Goal: Contribute content: Add original content to the website for others to see

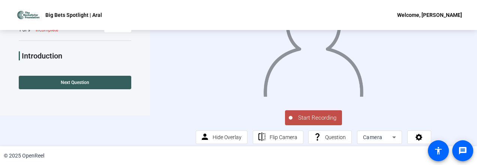
scroll to position [37, 0]
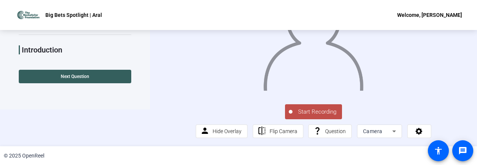
click at [304, 116] on span "Start Recording" at bounding box center [318, 112] width 50 height 9
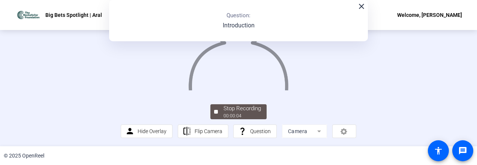
scroll to position [84, 0]
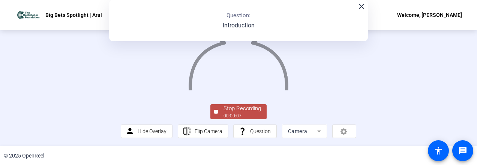
click at [242, 112] on div "Stop Recording" at bounding box center [243, 108] width 38 height 9
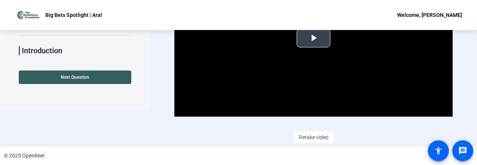
scroll to position [36, 0]
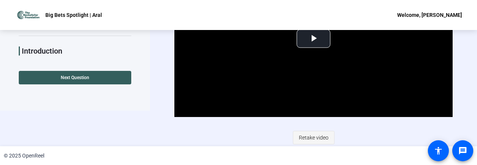
click at [311, 134] on span "Retake video" at bounding box center [314, 138] width 30 height 14
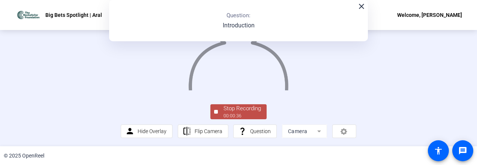
scroll to position [84, 0]
click at [252, 114] on div "00:00:37" at bounding box center [243, 116] width 38 height 7
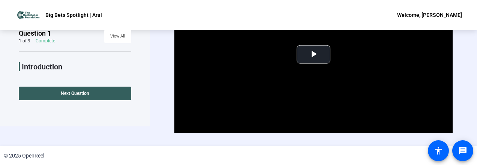
scroll to position [0, 0]
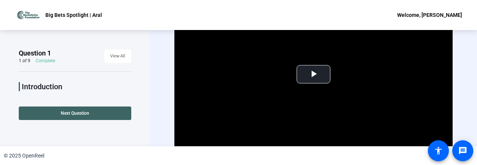
click at [111, 113] on span at bounding box center [75, 113] width 113 height 18
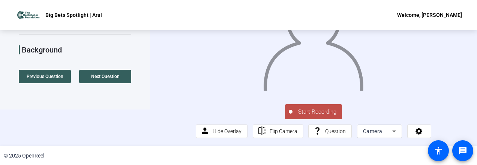
scroll to position [36, 0]
click at [300, 117] on span "Start Recording" at bounding box center [318, 112] width 50 height 9
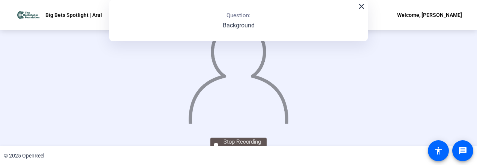
scroll to position [1, 0]
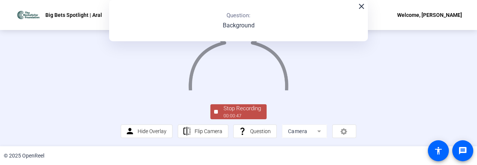
click at [241, 110] on div "Stop Recording" at bounding box center [243, 108] width 38 height 9
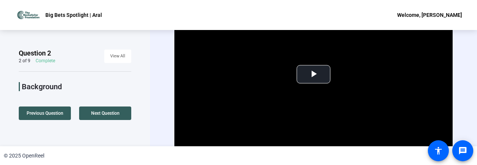
scroll to position [36, 0]
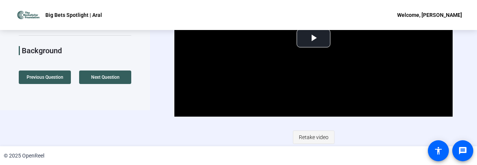
click at [305, 134] on span "Retake video" at bounding box center [314, 137] width 30 height 14
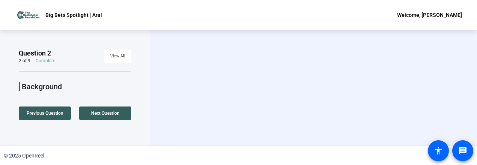
scroll to position [0, 0]
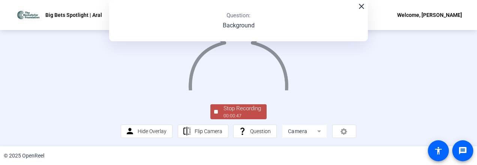
click at [251, 108] on div "Stop Recording" at bounding box center [243, 108] width 38 height 9
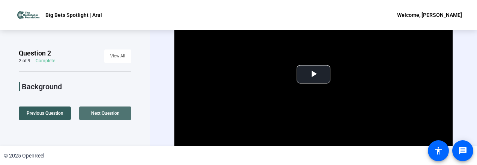
click at [113, 107] on span at bounding box center [105, 113] width 52 height 18
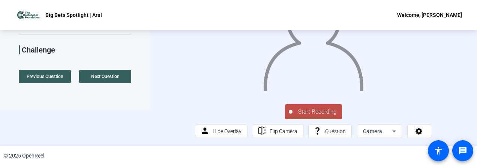
scroll to position [48, 0]
click at [324, 112] on span "Start Recording" at bounding box center [318, 112] width 50 height 9
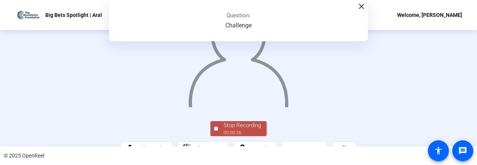
scroll to position [84, 0]
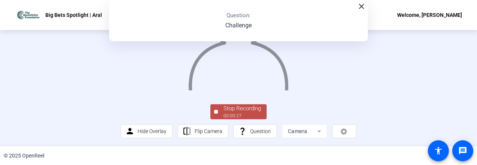
click at [227, 109] on div "Stop Recording" at bounding box center [243, 108] width 38 height 9
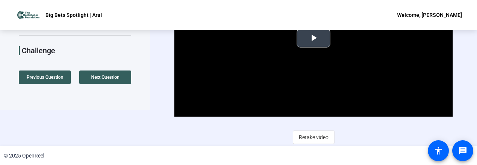
scroll to position [36, 0]
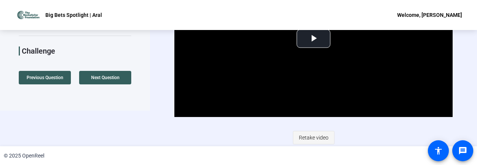
click at [306, 132] on span "Retake video" at bounding box center [314, 138] width 30 height 14
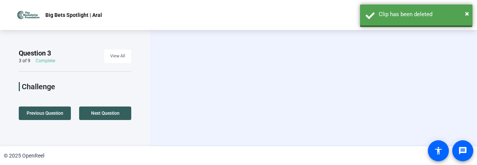
scroll to position [0, 0]
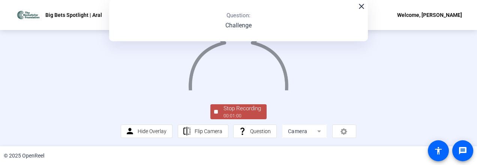
click at [260, 111] on div "Stop Recording" at bounding box center [243, 108] width 38 height 9
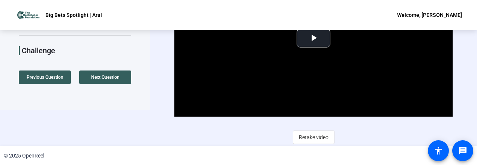
scroll to position [35, 0]
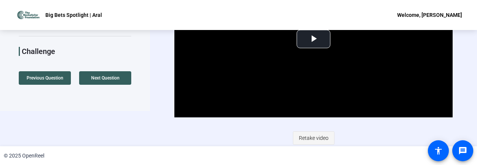
click at [306, 136] on span "Retake video" at bounding box center [314, 138] width 30 height 14
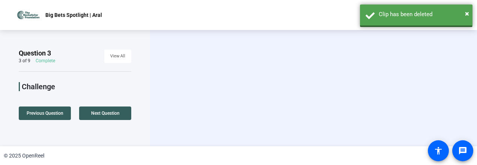
scroll to position [0, 0]
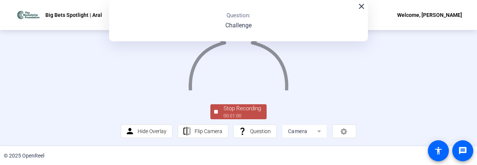
click at [250, 114] on div "00:01:00" at bounding box center [243, 116] width 38 height 7
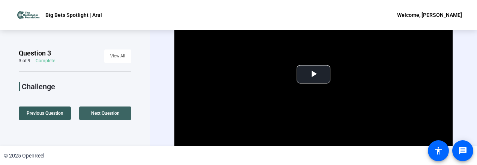
click at [106, 110] on span at bounding box center [105, 113] width 52 height 18
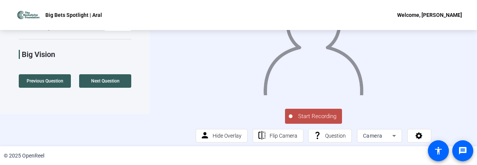
scroll to position [32, 0]
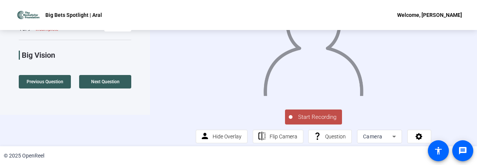
click at [303, 122] on span "Start Recording" at bounding box center [318, 117] width 50 height 9
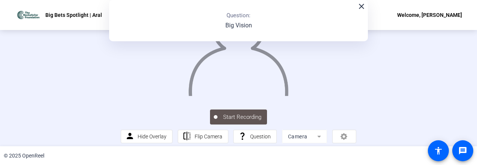
scroll to position [6, 0]
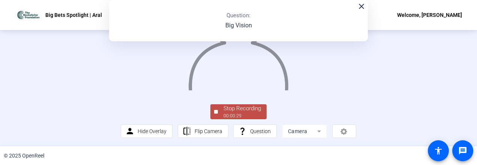
click at [237, 111] on div "Stop Recording" at bounding box center [243, 108] width 38 height 9
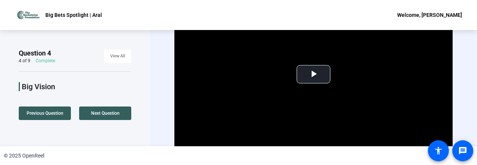
scroll to position [36, 0]
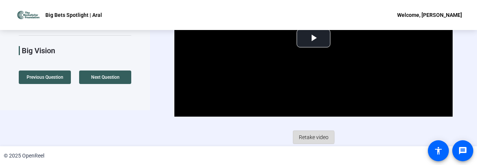
click at [311, 137] on span "Retake video" at bounding box center [314, 137] width 30 height 14
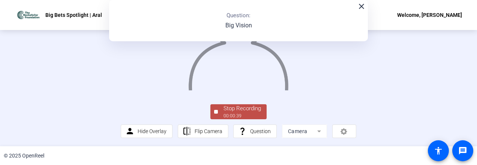
click at [247, 116] on div "00:00:39" at bounding box center [243, 116] width 38 height 7
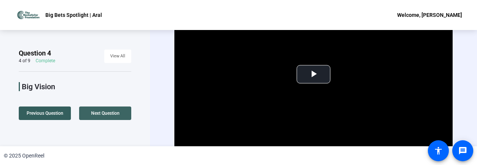
click at [120, 111] on span at bounding box center [105, 113] width 52 height 18
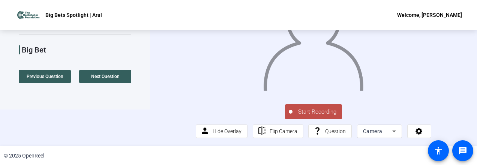
scroll to position [47, 0]
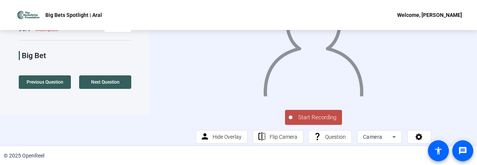
click at [300, 122] on span "Start Recording" at bounding box center [318, 117] width 50 height 9
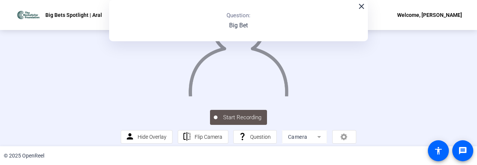
scroll to position [6, 0]
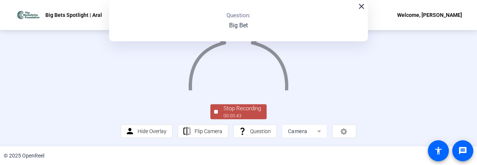
click at [239, 115] on div "00:00:43" at bounding box center [243, 116] width 38 height 7
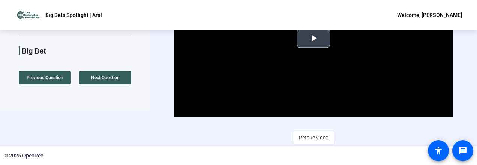
scroll to position [28, 0]
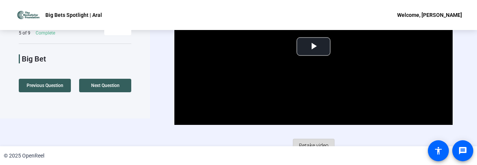
click at [314, 141] on span "Retake video" at bounding box center [314, 145] width 30 height 14
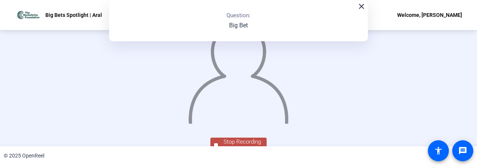
scroll to position [84, 0]
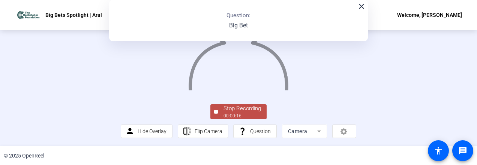
click at [242, 112] on div "Stop Recording" at bounding box center [243, 108] width 38 height 9
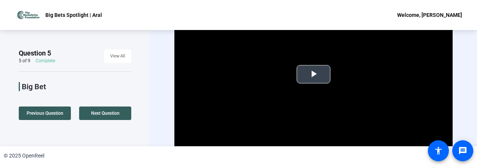
scroll to position [36, 0]
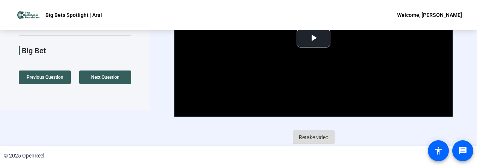
click at [309, 135] on span "Retake video" at bounding box center [314, 137] width 30 height 14
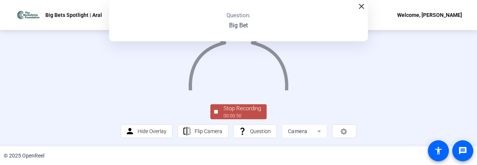
click at [249, 110] on div "Stop Recording" at bounding box center [243, 108] width 38 height 9
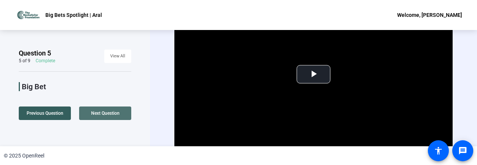
click at [116, 112] on span "Next Question" at bounding box center [105, 113] width 29 height 5
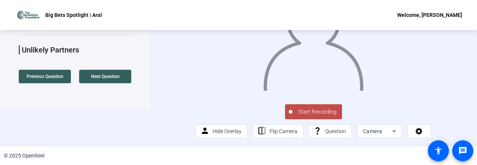
click at [309, 111] on span "Start Recording" at bounding box center [318, 112] width 50 height 9
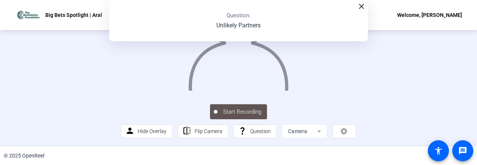
scroll to position [23, 0]
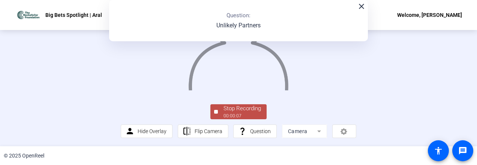
click at [248, 113] on div "00:00:07" at bounding box center [243, 116] width 38 height 7
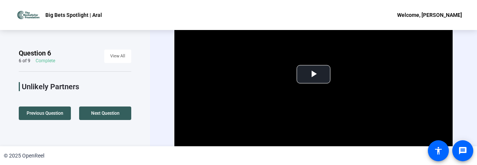
scroll to position [36, 0]
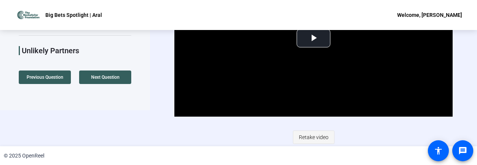
click at [305, 138] on span "Retake video" at bounding box center [314, 137] width 30 height 14
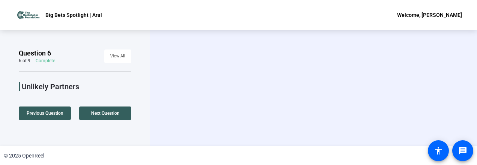
scroll to position [0, 0]
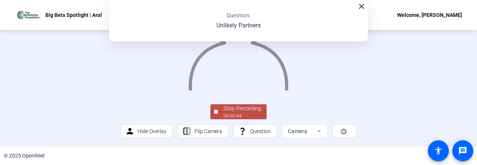
click at [240, 108] on div "Stop Recording" at bounding box center [243, 108] width 38 height 9
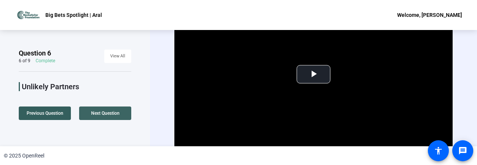
click at [99, 113] on span "Next Question" at bounding box center [105, 113] width 29 height 5
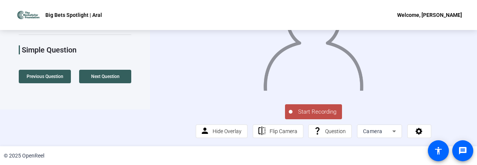
click at [294, 111] on span "Start Recording" at bounding box center [318, 112] width 50 height 9
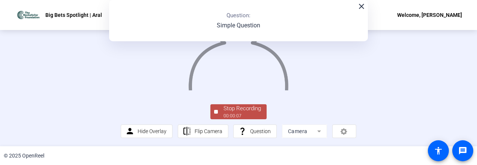
click at [247, 113] on div "Stop Recording" at bounding box center [243, 108] width 38 height 9
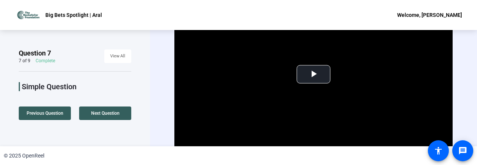
scroll to position [36, 0]
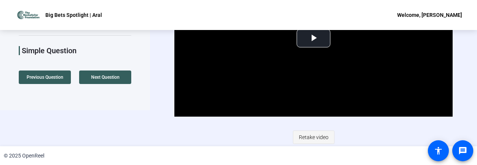
click at [317, 141] on span "Retake video" at bounding box center [314, 137] width 30 height 14
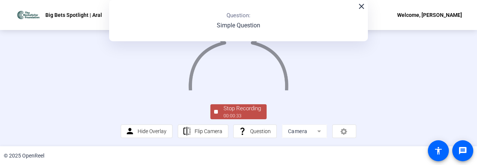
scroll to position [84, 0]
click at [235, 108] on div "Stop Recording" at bounding box center [243, 108] width 38 height 9
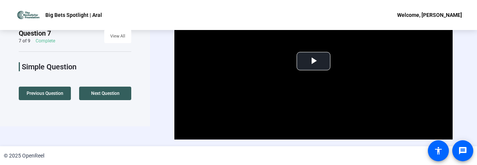
scroll to position [0, 0]
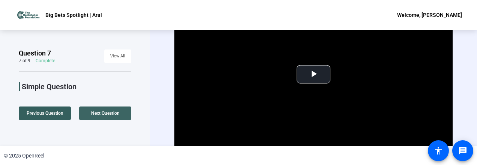
click at [98, 114] on span "Next Question" at bounding box center [105, 113] width 29 height 5
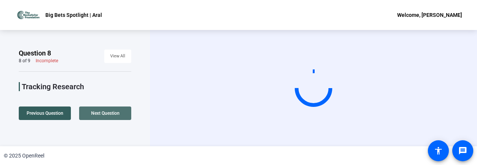
click at [98, 114] on span "Next Question" at bounding box center [105, 113] width 29 height 5
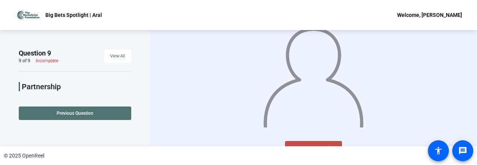
click at [64, 113] on span "Previous Question" at bounding box center [75, 113] width 37 height 5
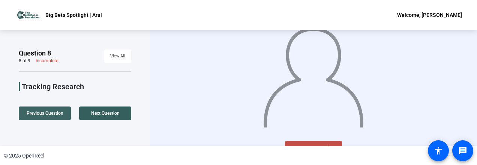
click at [52, 116] on span "Previous Question" at bounding box center [45, 113] width 37 height 6
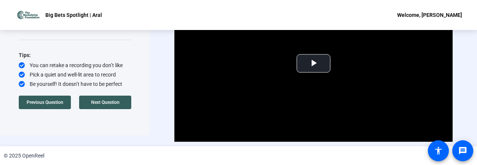
scroll to position [12, 0]
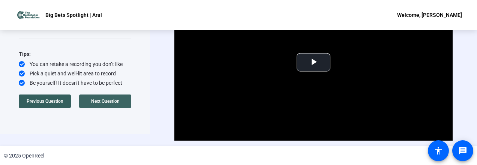
click at [96, 105] on span at bounding box center [105, 101] width 52 height 18
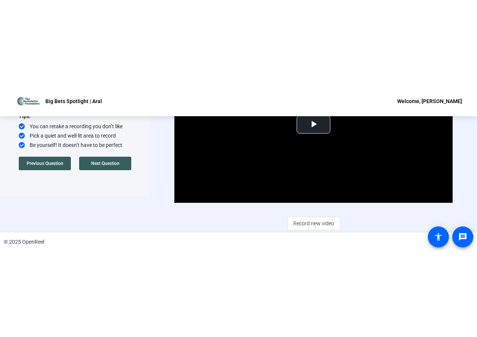
scroll to position [0, 0]
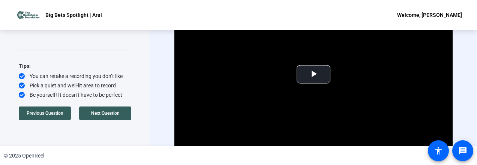
click at [146, 8] on div "Big Bets Spotlight | Aral Welcome, Aral Surmeli" at bounding box center [238, 15] width 477 height 30
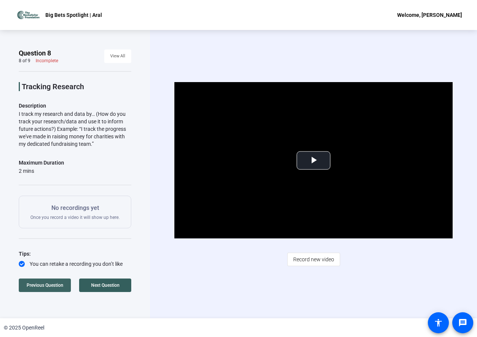
click at [50, 284] on span "Previous Question" at bounding box center [45, 285] width 37 height 5
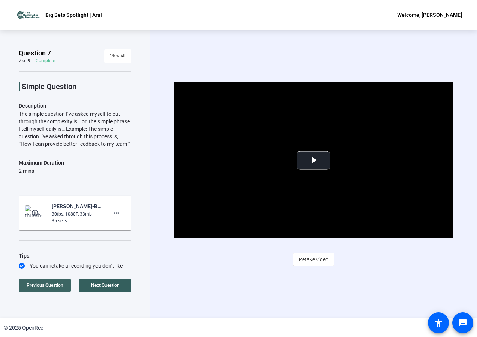
click at [51, 286] on span "Previous Question" at bounding box center [45, 285] width 37 height 5
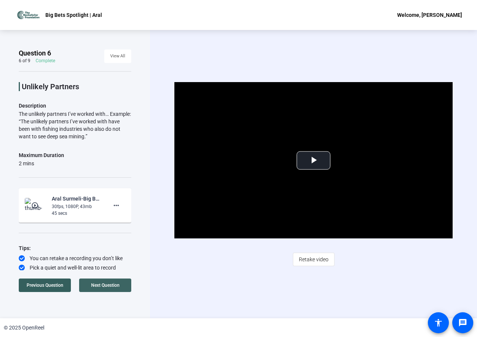
click at [96, 284] on span "Next Question" at bounding box center [105, 285] width 29 height 5
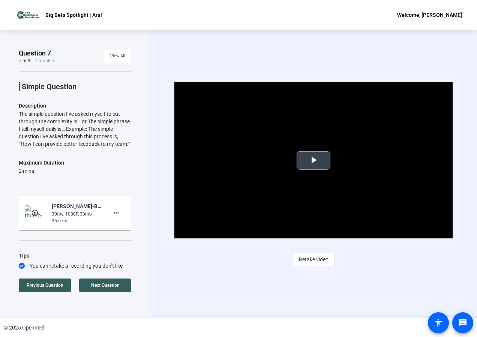
click at [292, 172] on video "Video Player" at bounding box center [313, 160] width 278 height 156
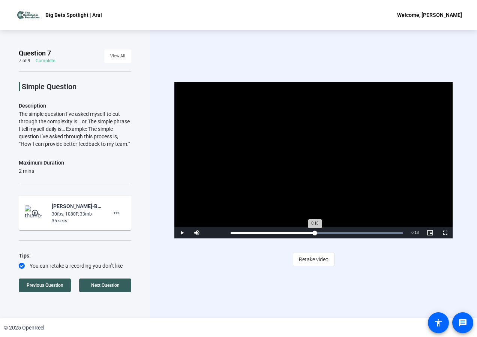
click at [315, 232] on div "Loaded : 100.00% 0:16 0:16" at bounding box center [317, 233] width 172 height 2
click at [287, 171] on video "Video Player" at bounding box center [313, 160] width 278 height 156
click at [93, 284] on span "Next Question" at bounding box center [105, 285] width 29 height 5
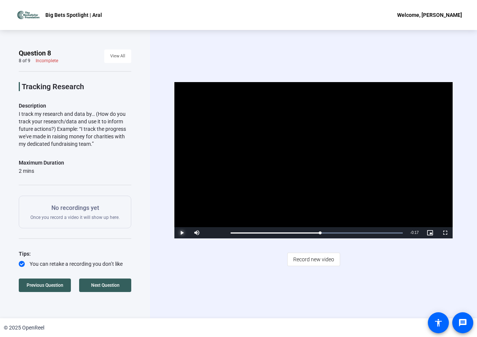
click at [182, 233] on span "Video Player" at bounding box center [181, 233] width 15 height 0
click at [98, 286] on span "Next Question" at bounding box center [105, 285] width 29 height 5
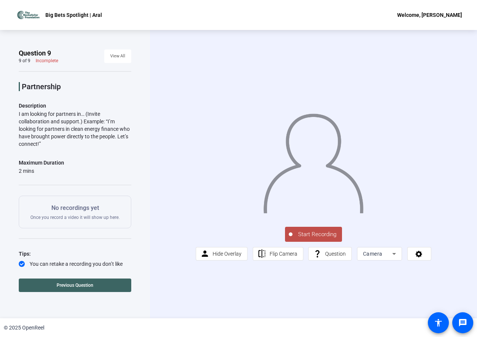
click at [58, 285] on span "Previous Question" at bounding box center [75, 285] width 37 height 5
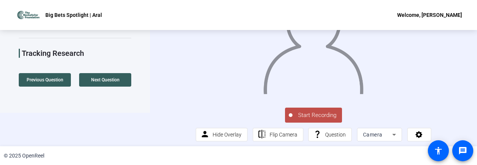
scroll to position [31, 0]
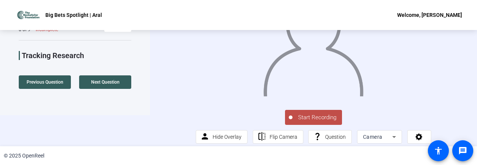
click at [308, 122] on span "Start Recording" at bounding box center [318, 117] width 50 height 9
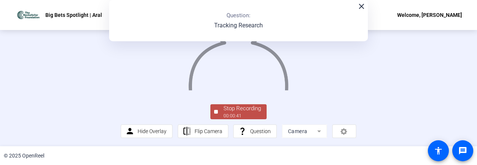
click at [252, 113] on div "Stop Recording" at bounding box center [243, 108] width 38 height 9
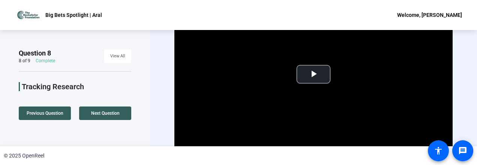
scroll to position [36, 0]
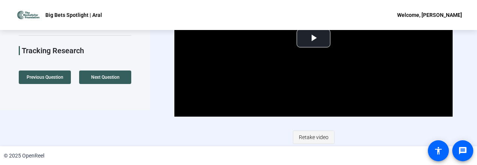
click at [309, 134] on span "Retake video" at bounding box center [314, 137] width 30 height 14
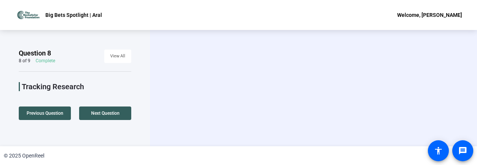
scroll to position [0, 0]
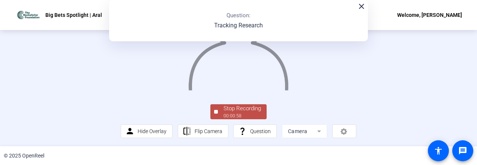
click at [244, 113] on div "Stop Recording" at bounding box center [243, 108] width 38 height 9
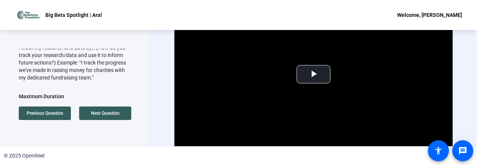
scroll to position [69, 0]
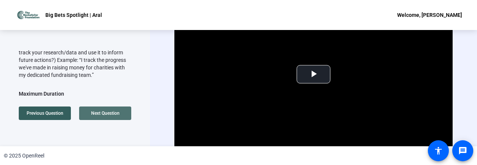
click at [108, 114] on span "Next Question" at bounding box center [105, 113] width 29 height 5
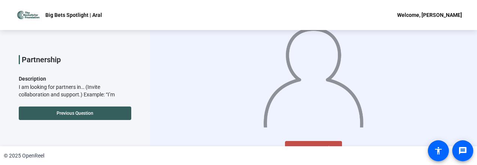
scroll to position [23, 0]
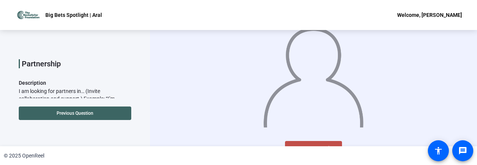
click at [87, 113] on span "Previous Question" at bounding box center [75, 113] width 37 height 5
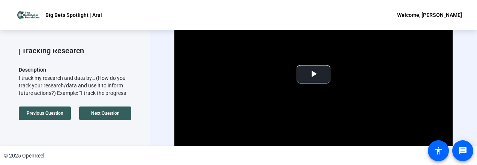
scroll to position [39, 0]
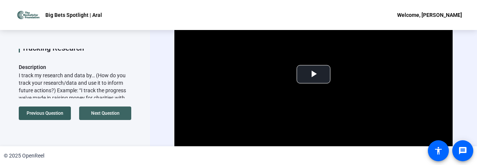
click at [111, 116] on span "Next Question" at bounding box center [105, 113] width 29 height 5
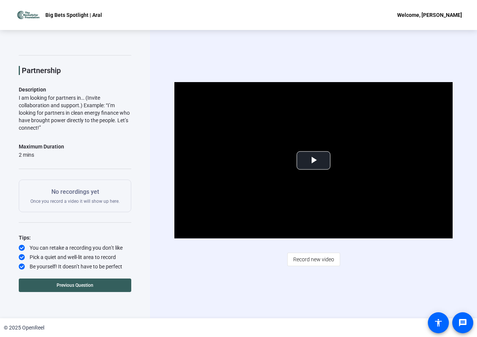
scroll to position [0, 0]
click at [73, 286] on span "Previous Question" at bounding box center [75, 285] width 37 height 5
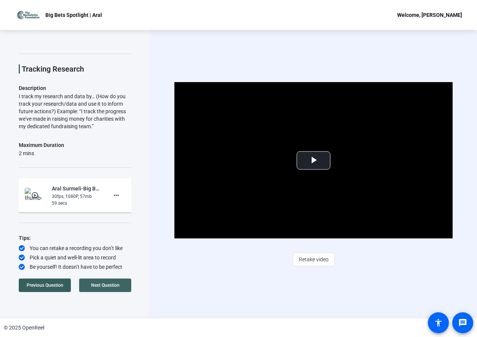
click at [100, 287] on span "Next Question" at bounding box center [105, 285] width 29 height 5
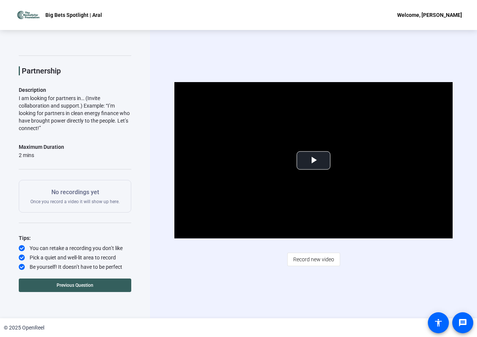
click at [193, 279] on div "Video Player is loading. Play Video Play Mute Current Time 0:00 / Duration 0:58…" at bounding box center [313, 174] width 327 height 288
click at [48, 284] on span at bounding box center [75, 285] width 113 height 18
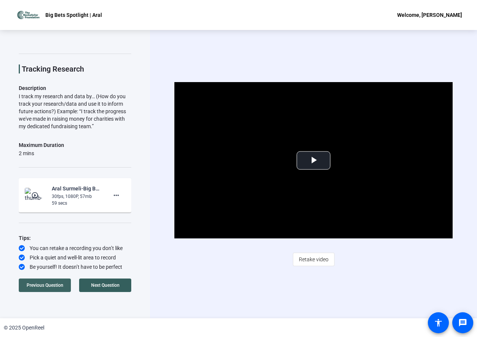
click at [46, 288] on span at bounding box center [45, 285] width 52 height 18
click at [102, 285] on span "Next Question" at bounding box center [105, 285] width 29 height 5
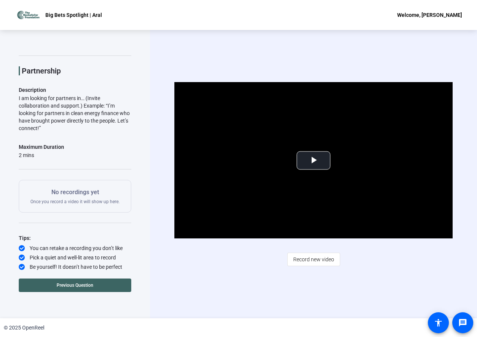
click at [66, 282] on span at bounding box center [75, 285] width 113 height 18
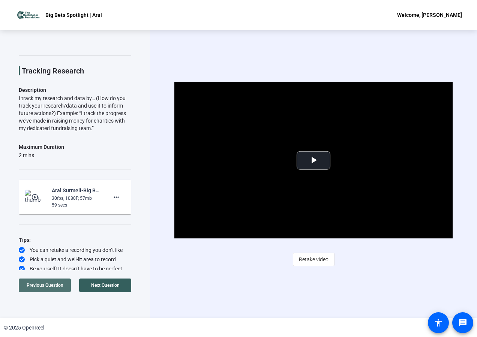
scroll to position [18, 0]
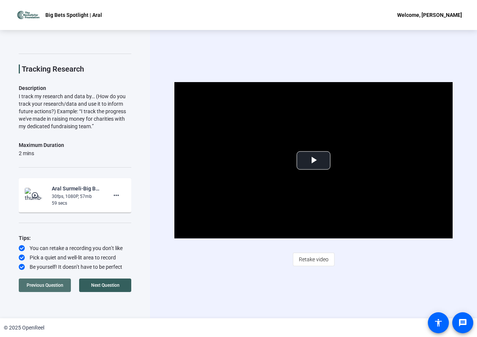
click at [66, 286] on span at bounding box center [45, 285] width 52 height 18
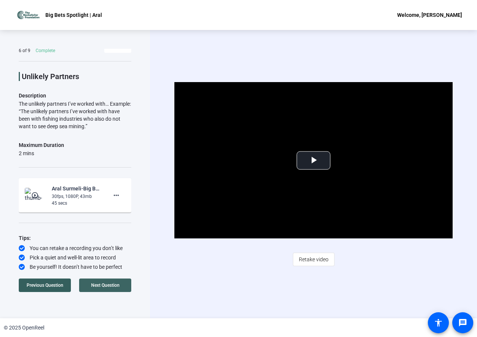
click at [93, 285] on span "Next Question" at bounding box center [105, 285] width 29 height 5
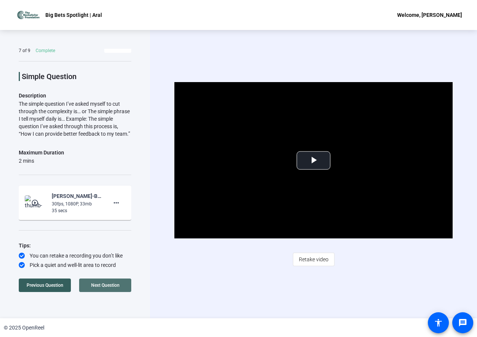
scroll to position [18, 0]
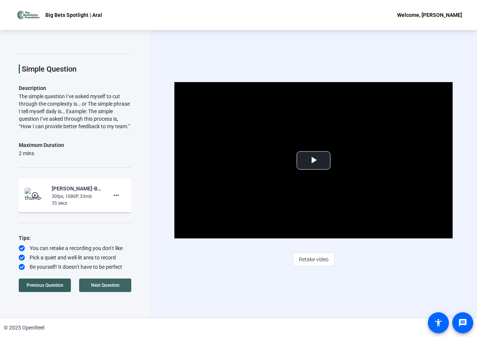
click at [93, 285] on span "Next Question" at bounding box center [105, 285] width 29 height 5
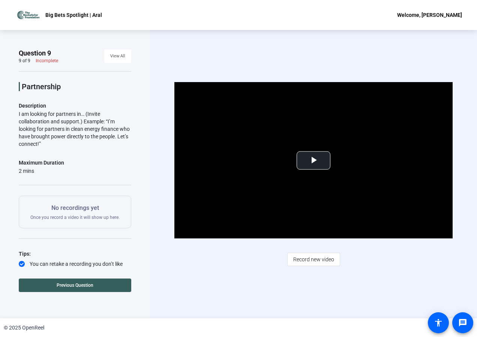
scroll to position [0, 0]
click at [113, 57] on span "View All" at bounding box center [117, 56] width 15 height 11
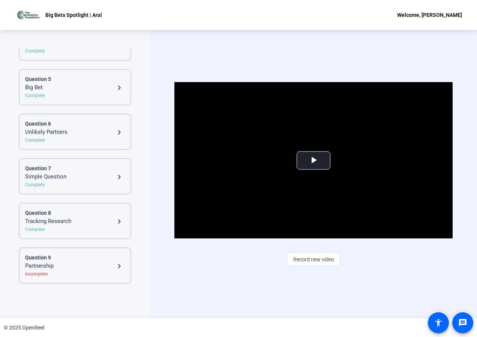
click at [70, 219] on div "Tracking Research" at bounding box center [70, 221] width 90 height 9
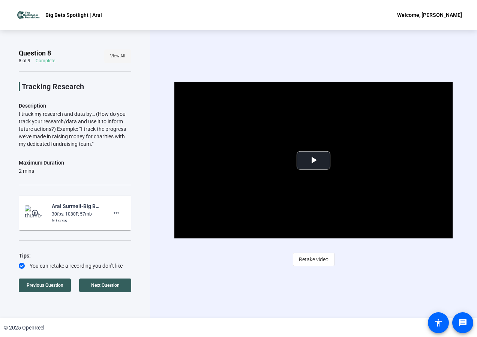
click at [111, 54] on span "View All" at bounding box center [117, 56] width 15 height 11
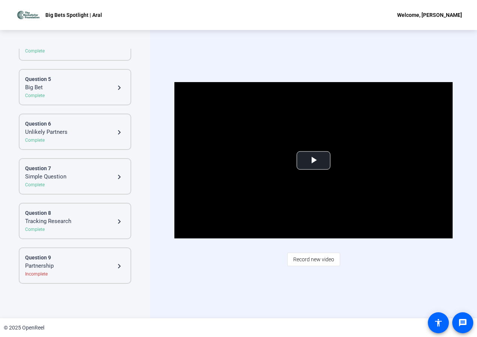
click at [41, 274] on div "Incomplete" at bounding box center [75, 274] width 100 height 7
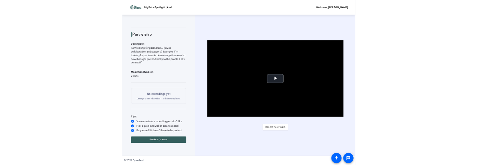
scroll to position [16, 0]
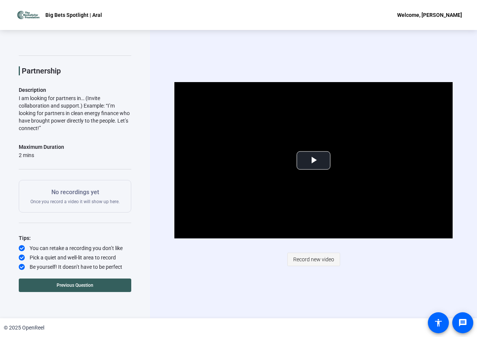
click at [316, 257] on span "Record new video" at bounding box center [313, 259] width 41 height 14
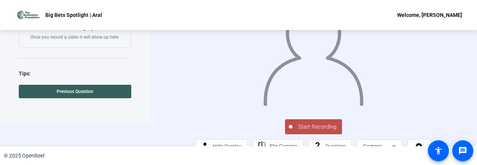
scroll to position [48, 0]
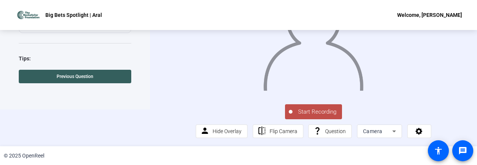
click at [304, 111] on span "Start Recording" at bounding box center [318, 112] width 50 height 9
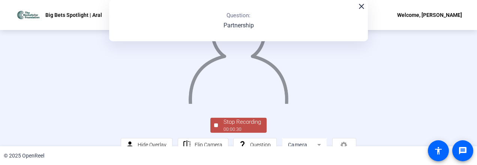
scroll to position [84, 0]
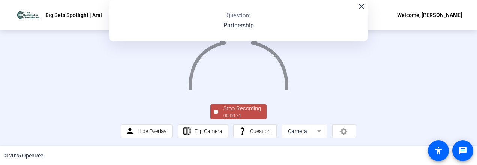
click at [250, 114] on div "00:00:31" at bounding box center [243, 116] width 38 height 7
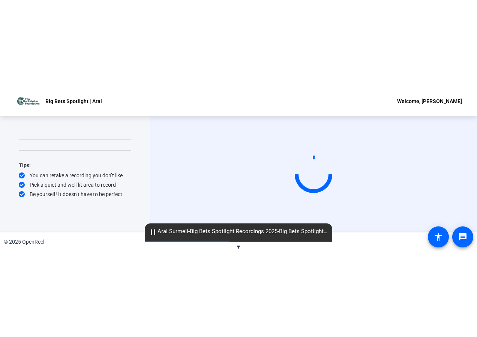
scroll to position [0, 0]
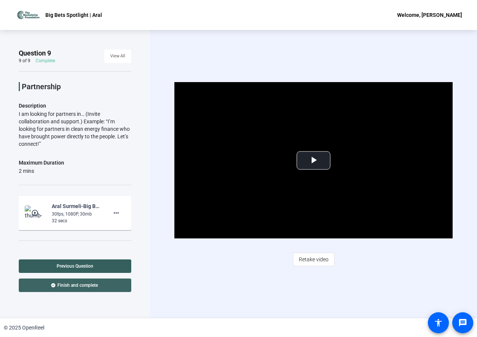
click at [82, 286] on span "Finish and complete" at bounding box center [77, 285] width 41 height 6
